Goal: Task Accomplishment & Management: Use online tool/utility

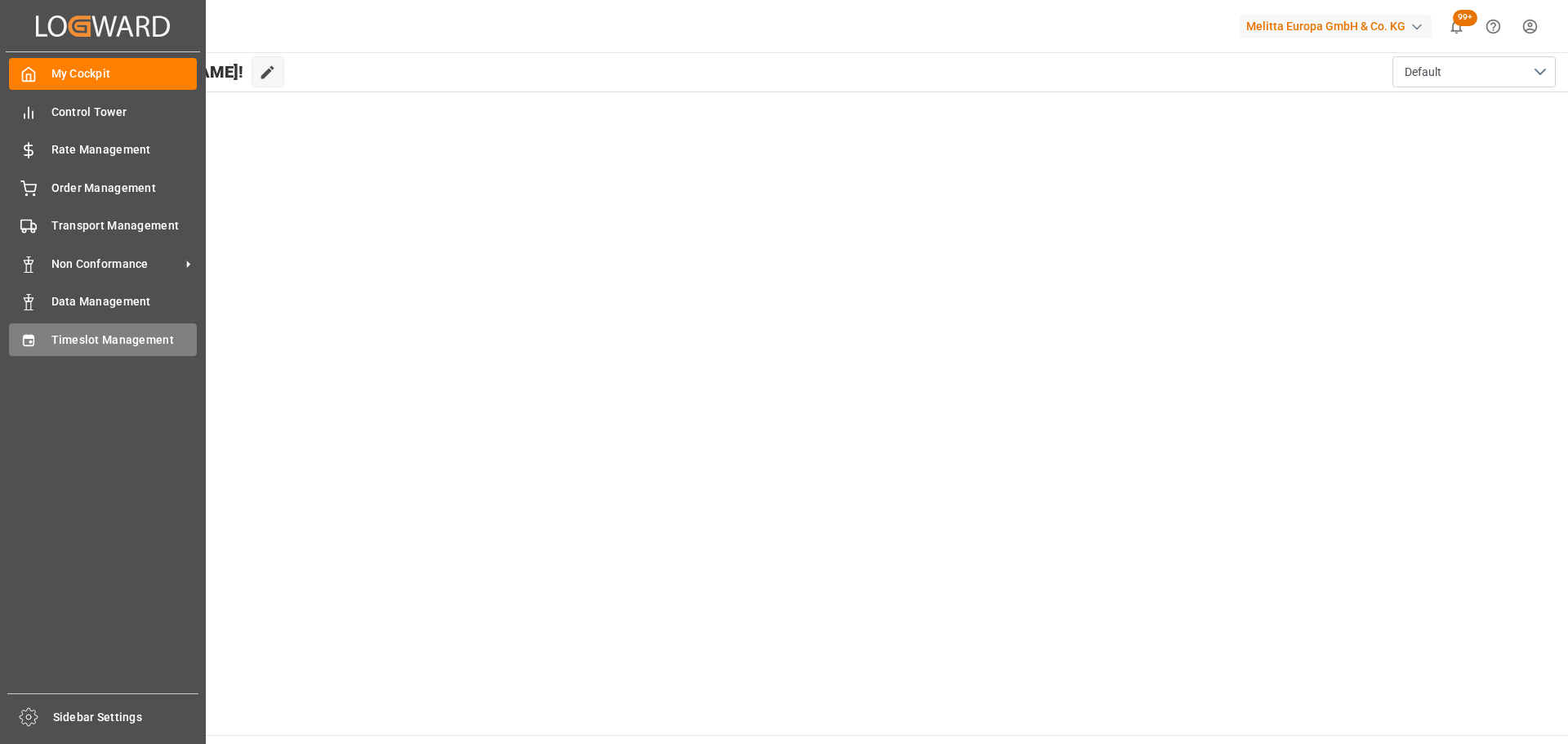
click at [50, 330] on div "Timeslot Management Timeslot Management" at bounding box center [103, 339] width 188 height 32
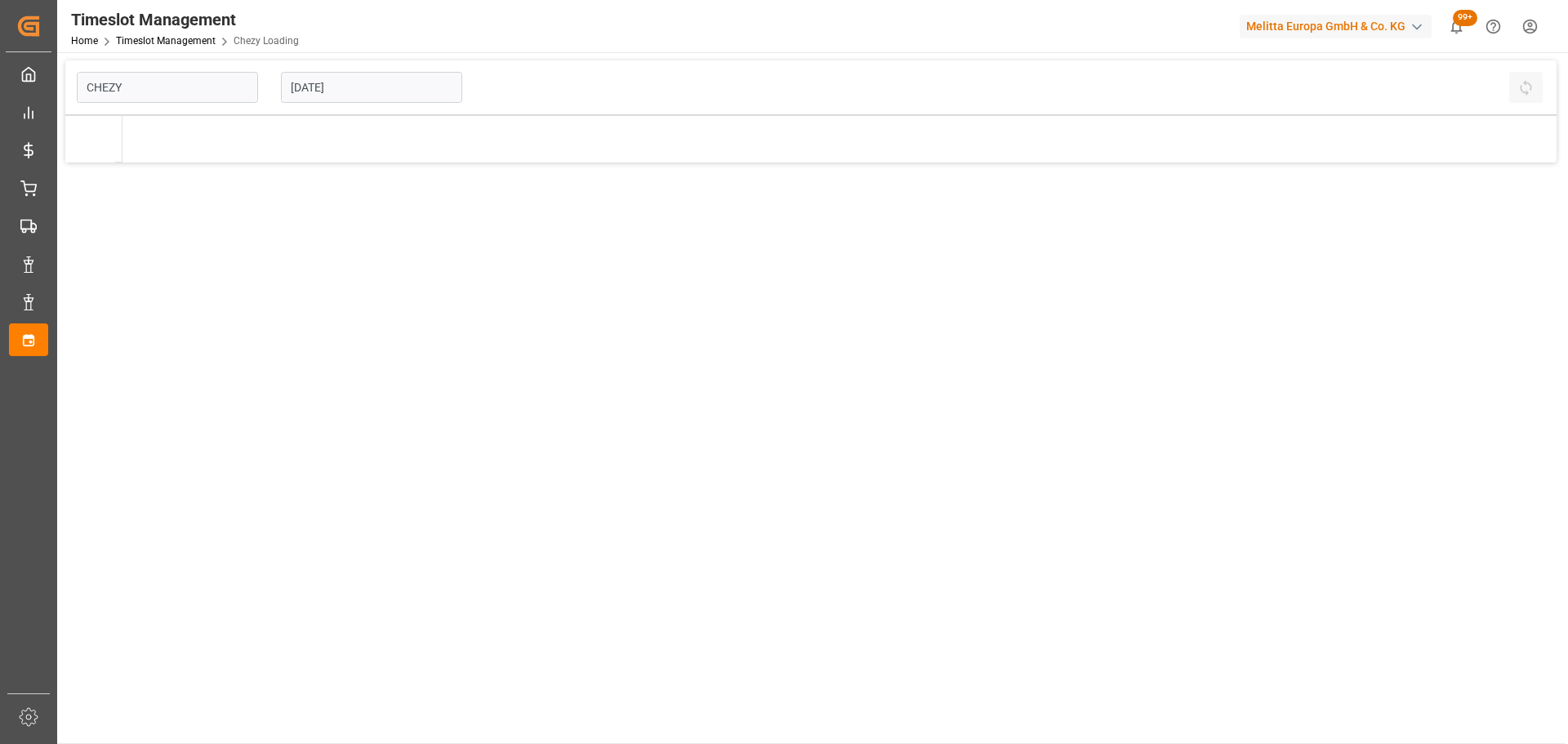
type input "Chezy Loading"
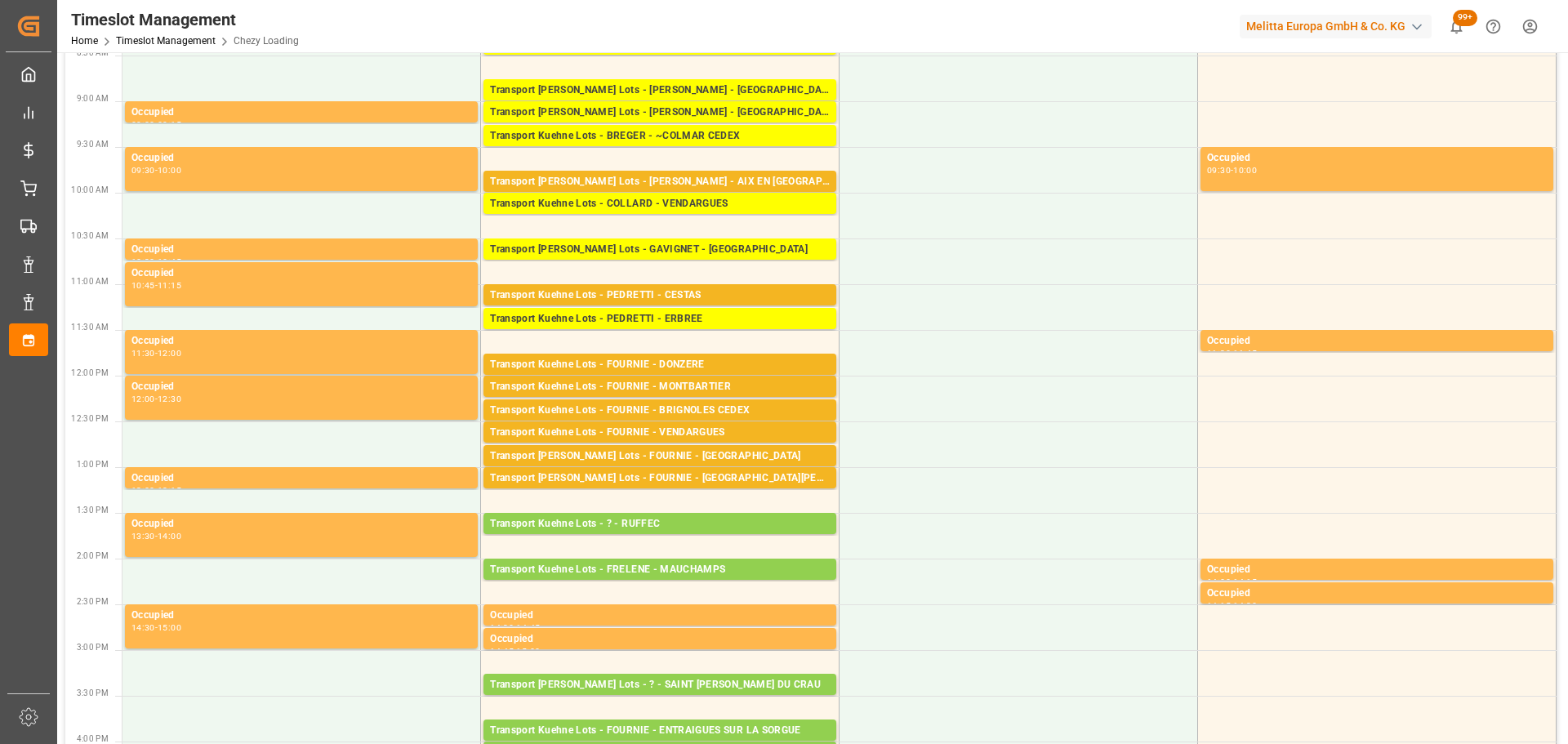
scroll to position [246, 0]
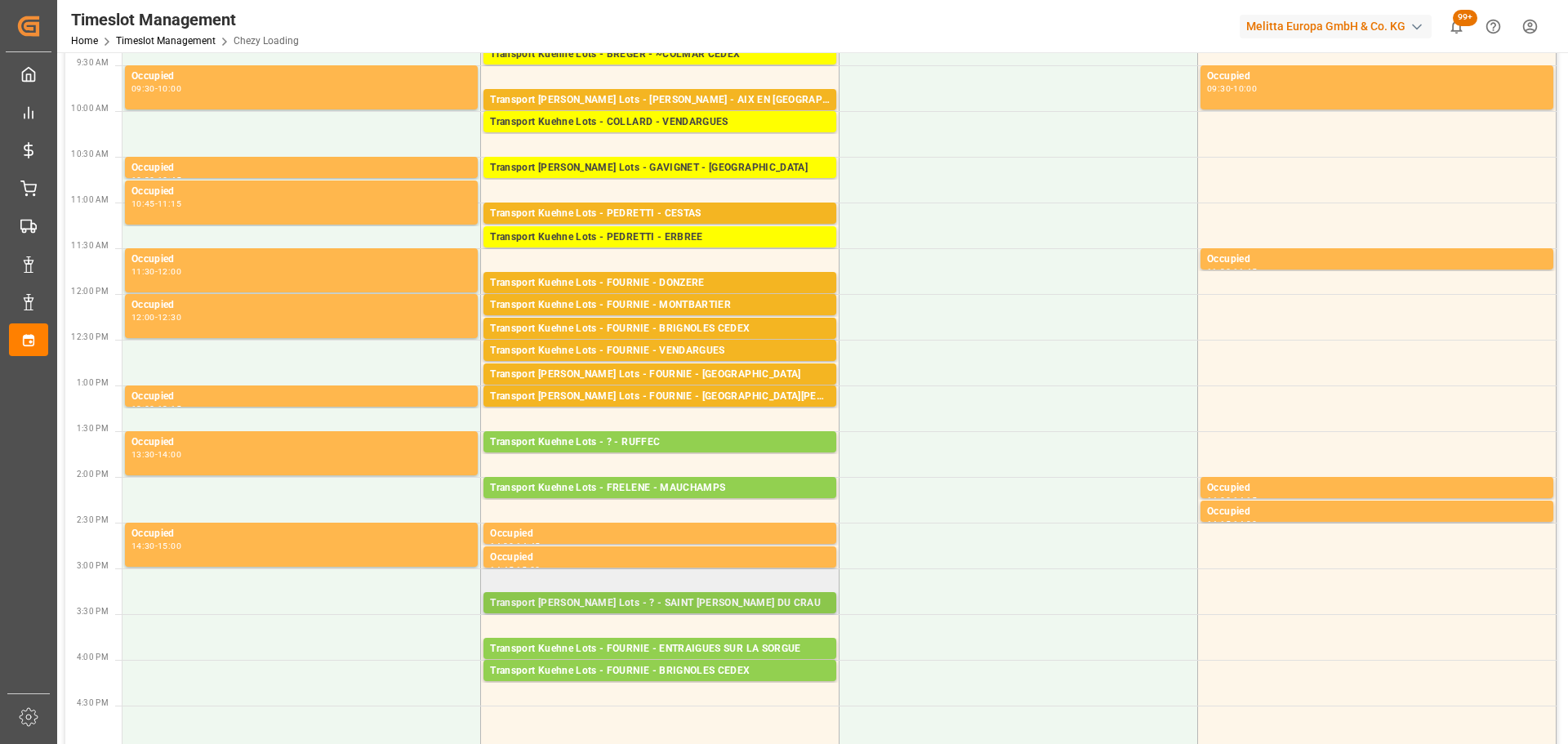
click at [643, 599] on div "Transport [PERSON_NAME] Lots - ? - SAINT [PERSON_NAME] DU CRAU" at bounding box center [660, 604] width 340 height 17
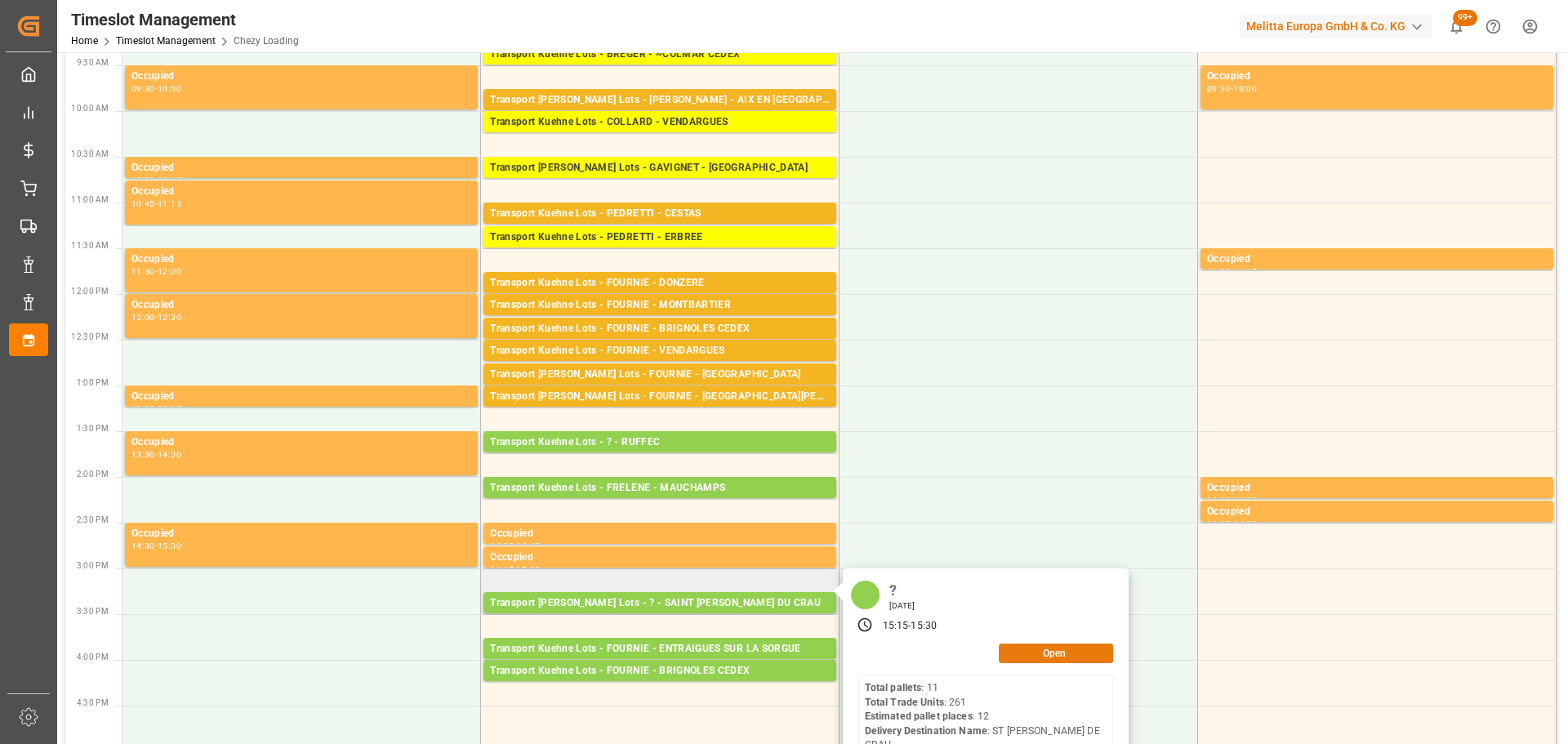
click at [1023, 650] on button "Open" at bounding box center [1056, 653] width 114 height 19
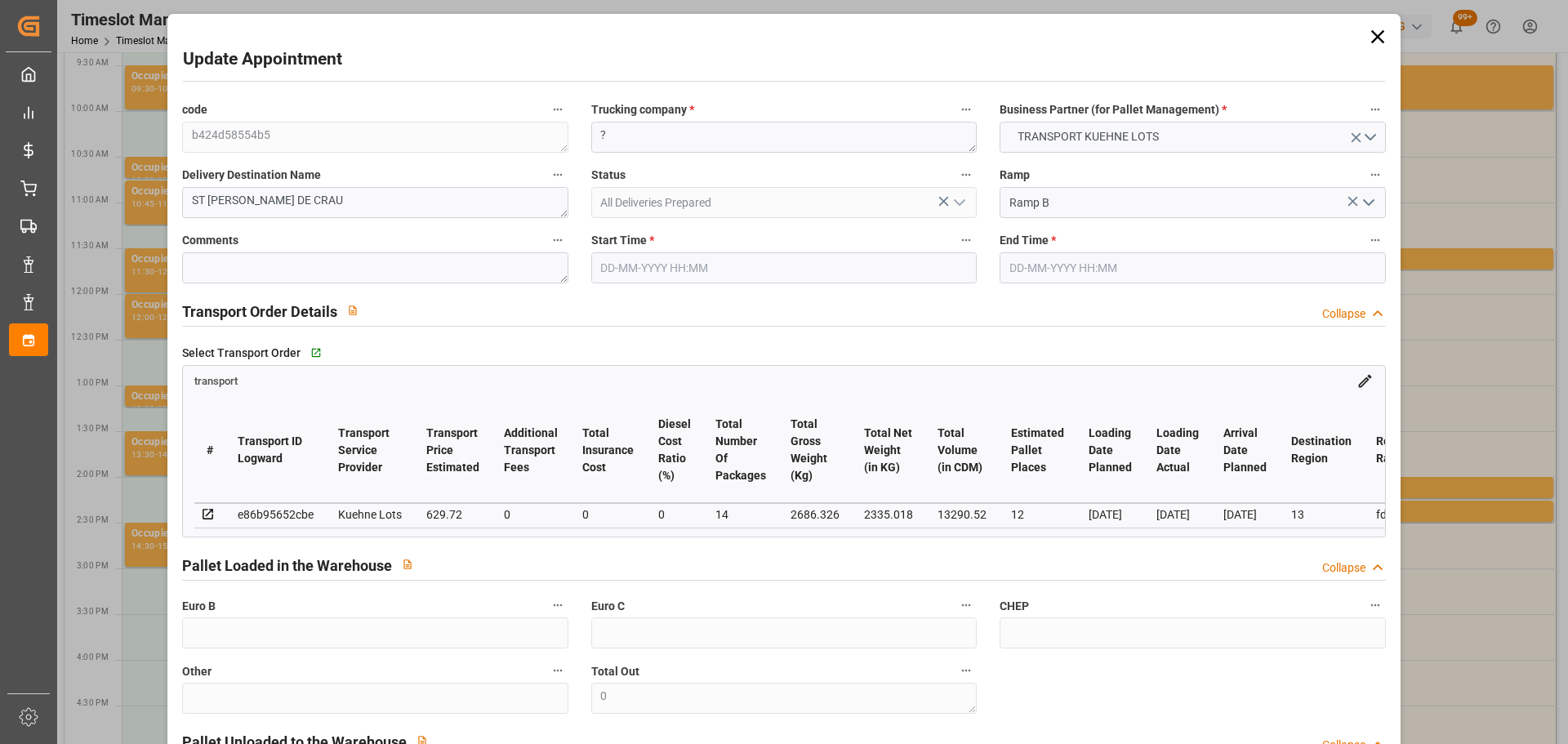
type input "12"
type input "629.72"
type input "0"
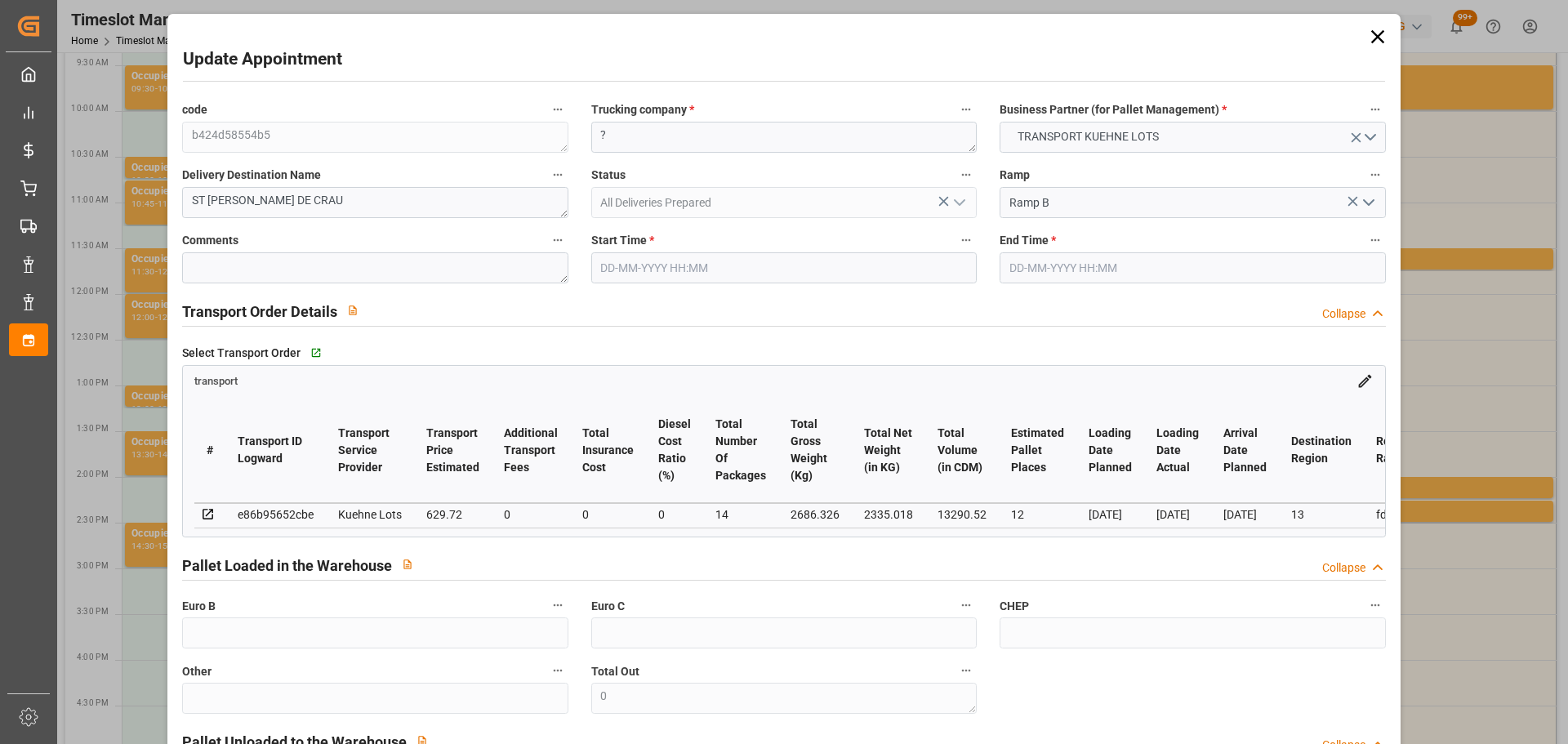
type input "629.72"
type input "0"
type input "14"
type input "2335.018"
type input "3045.302"
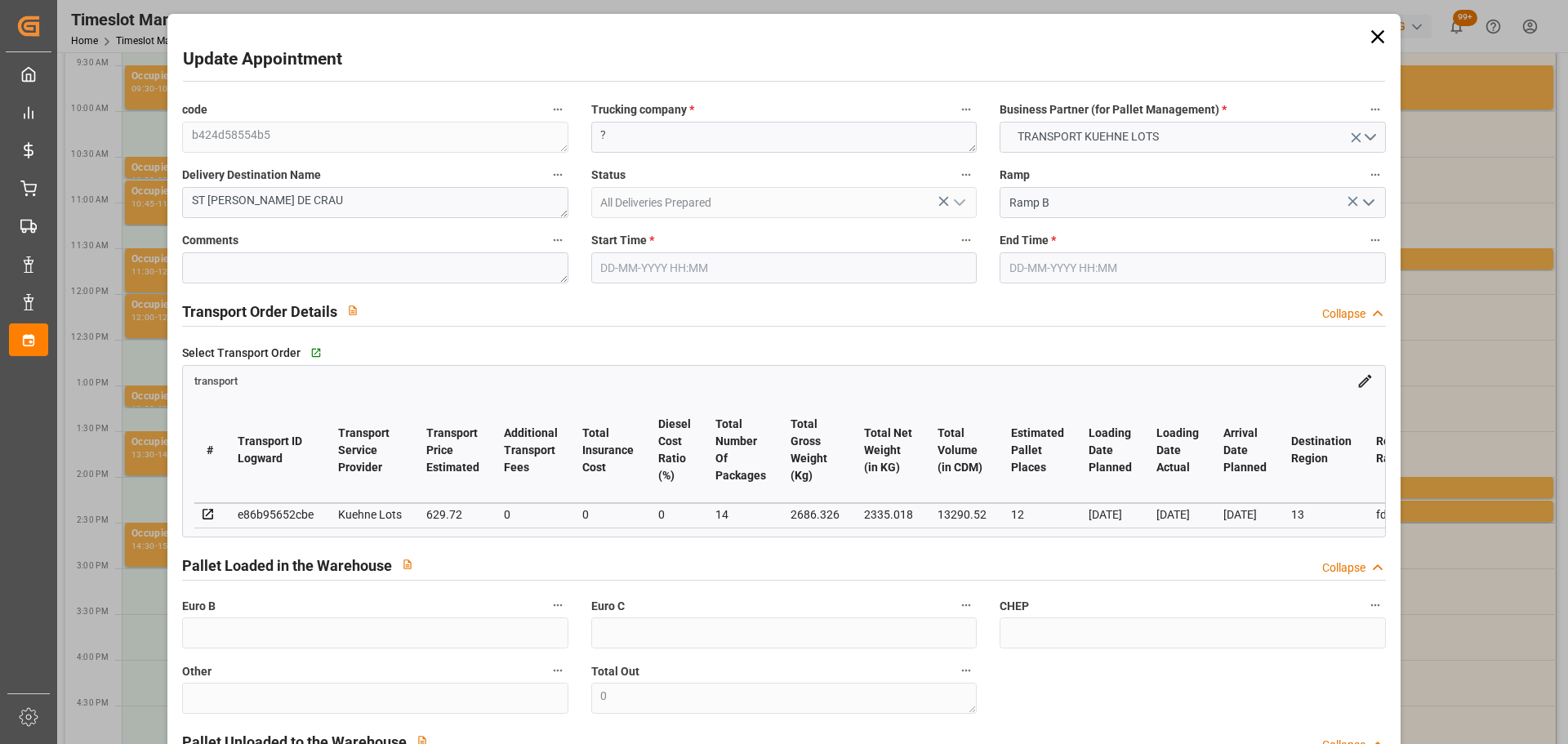
type input "13290.52"
type input "13"
type input "11"
type input "261"
type input "14"
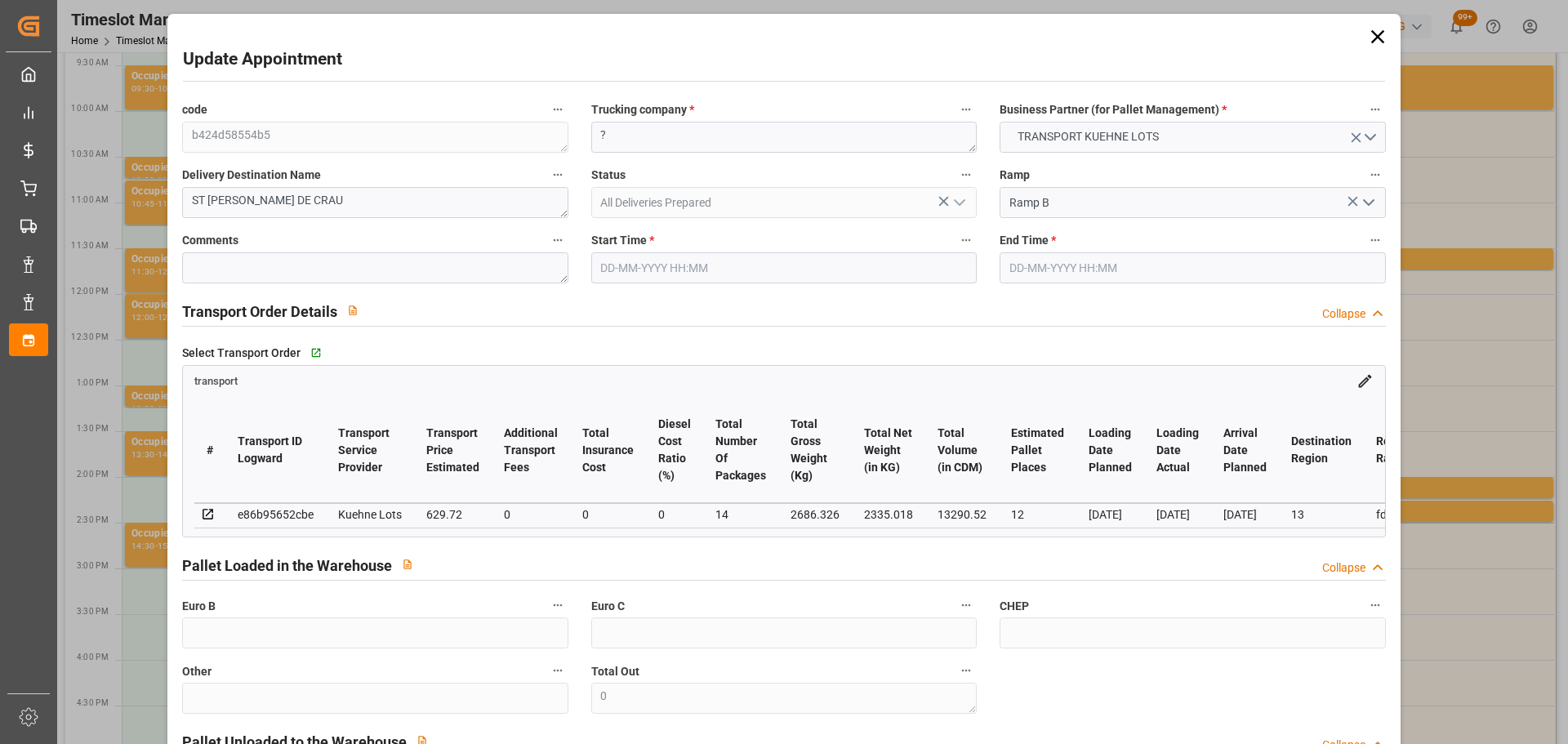
type input "101"
type input "2686.326"
type input "0"
type input "4710.8598"
type input "0"
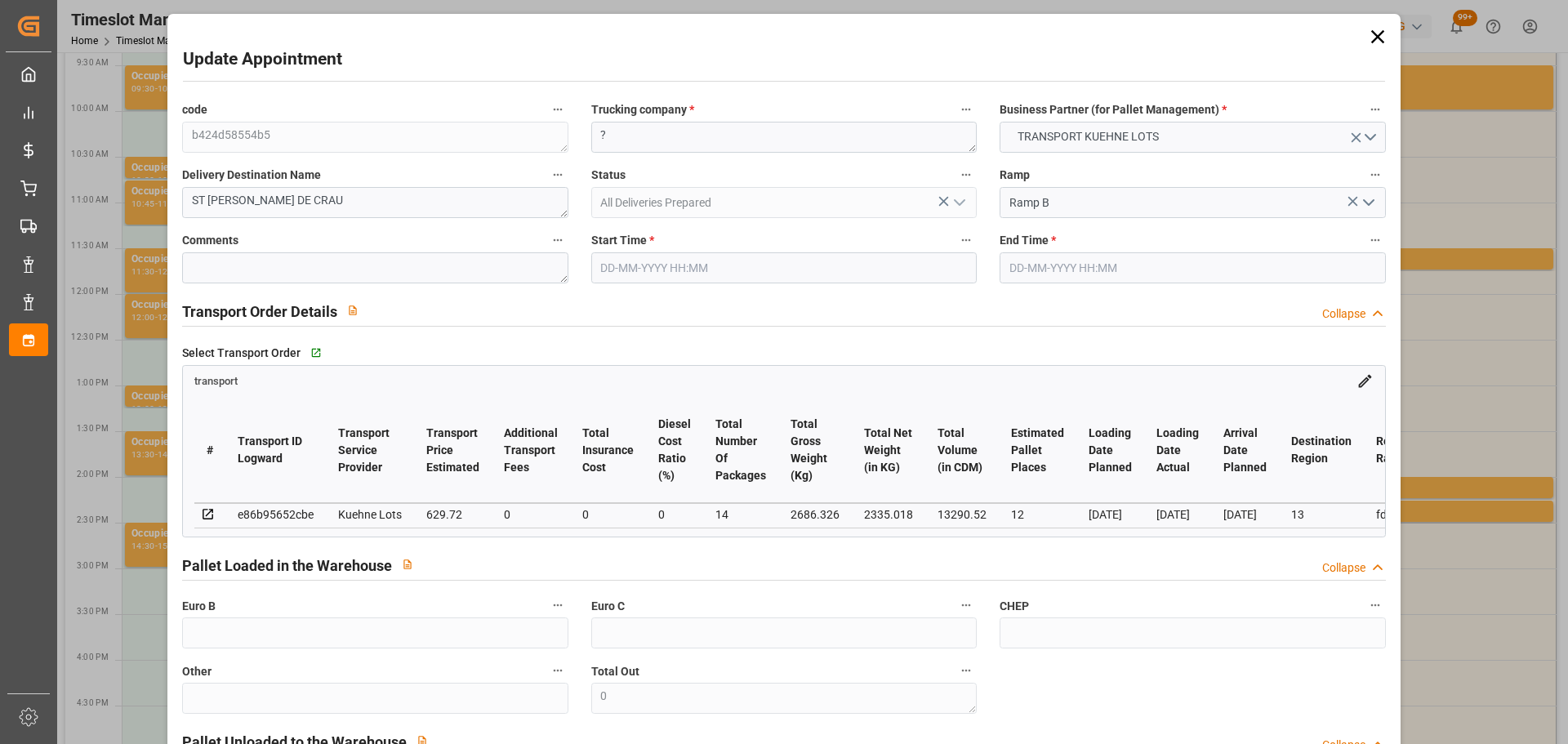
type input "0"
type input "21"
type input "35"
type input "[DATE] 15:15"
type input "[DATE] 15:30"
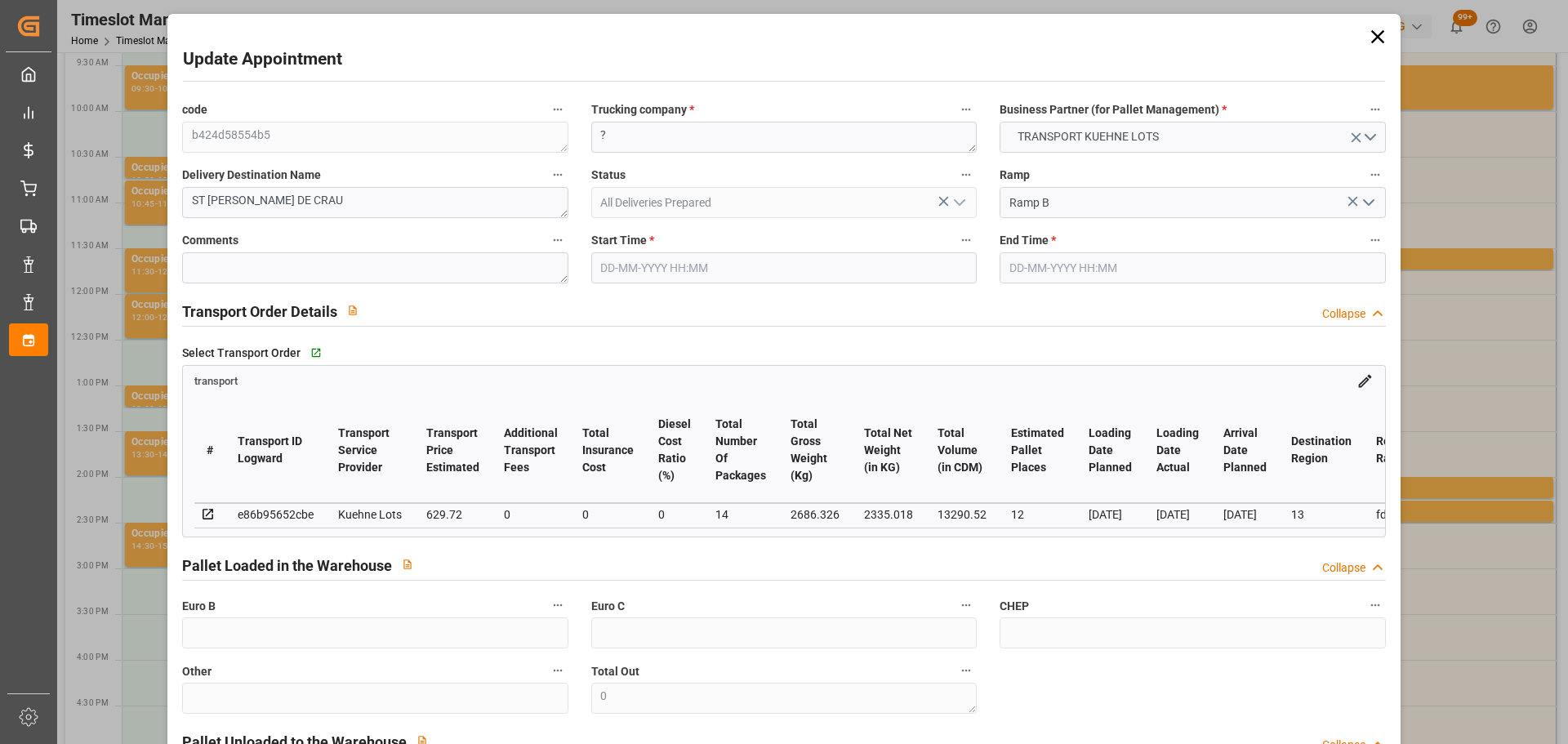
type input "[DATE] 12:37"
type input "[DATE] 11:25"
type input "[DATE]"
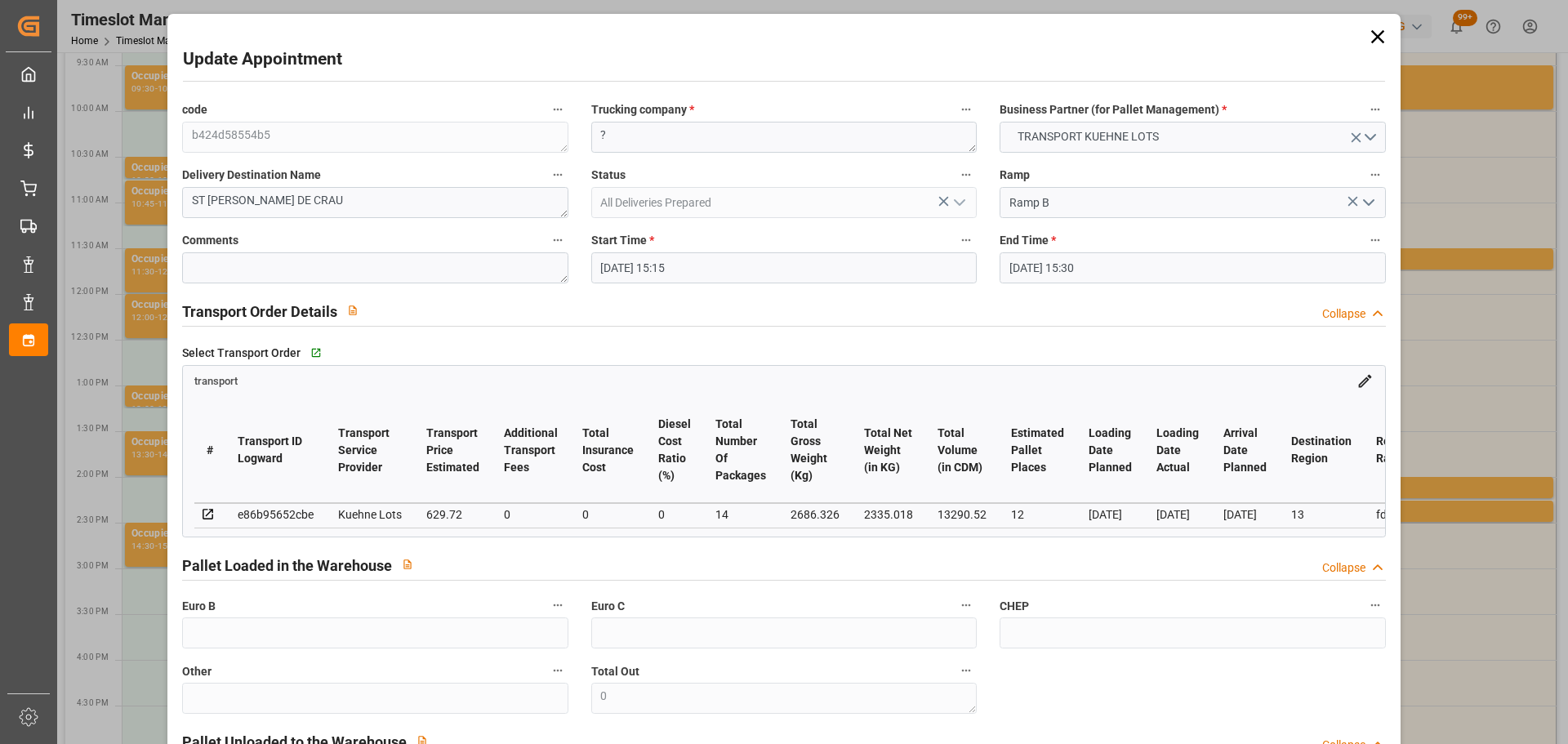
click at [1371, 37] on icon at bounding box center [1378, 36] width 23 height 23
